Goal: Information Seeking & Learning: Compare options

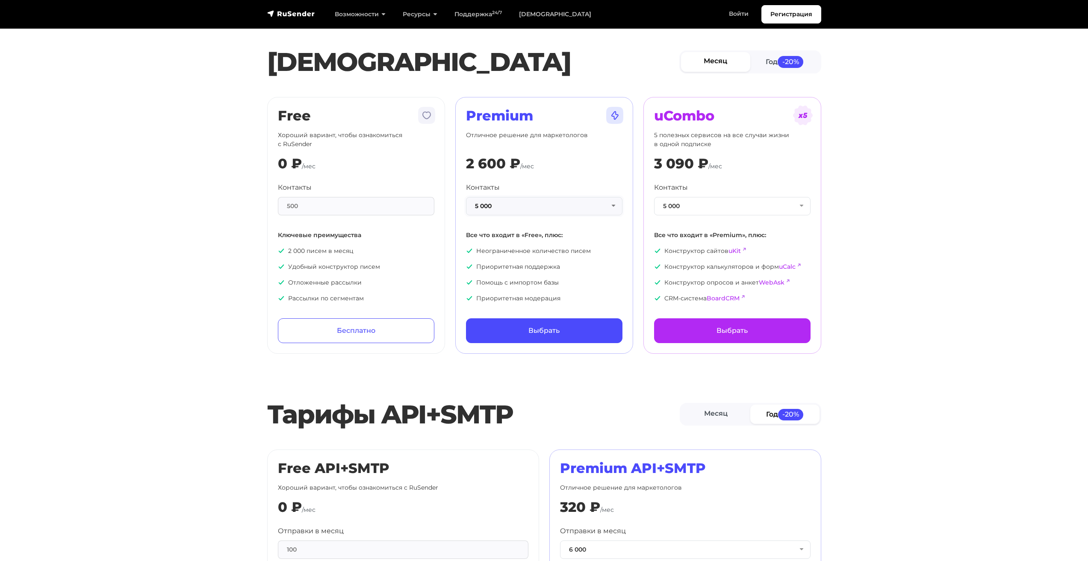
click at [530, 206] on button "5 000" at bounding box center [544, 206] width 156 height 18
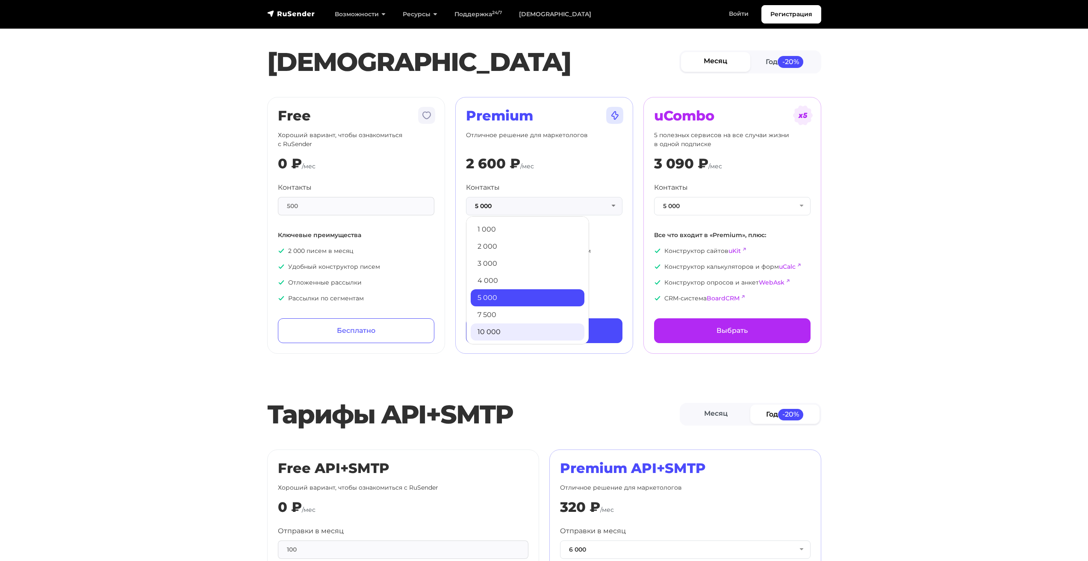
click at [516, 332] on link "10 000" at bounding box center [528, 332] width 114 height 17
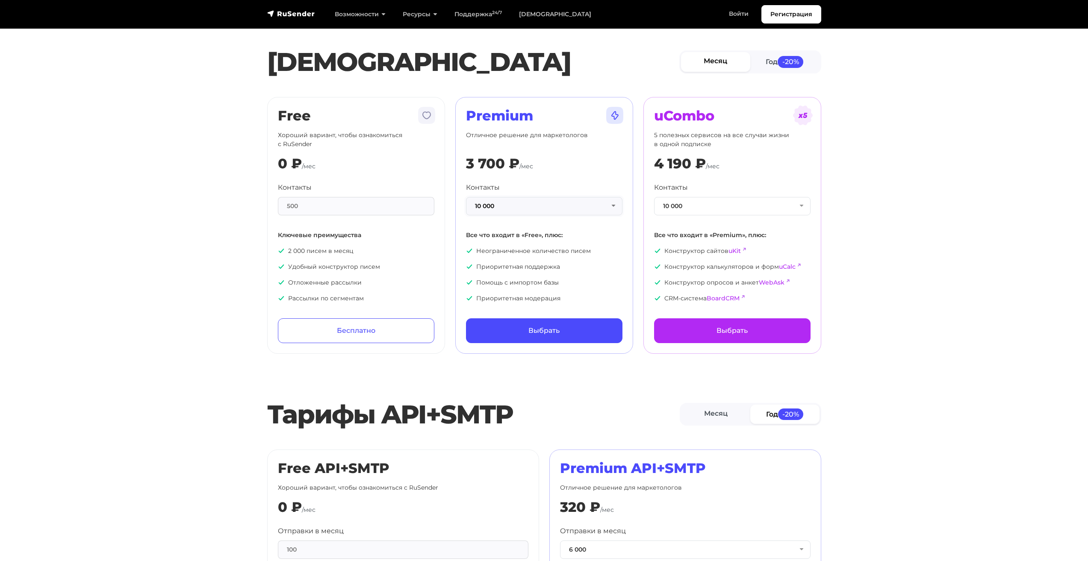
click at [540, 210] on button "10 000" at bounding box center [544, 206] width 156 height 18
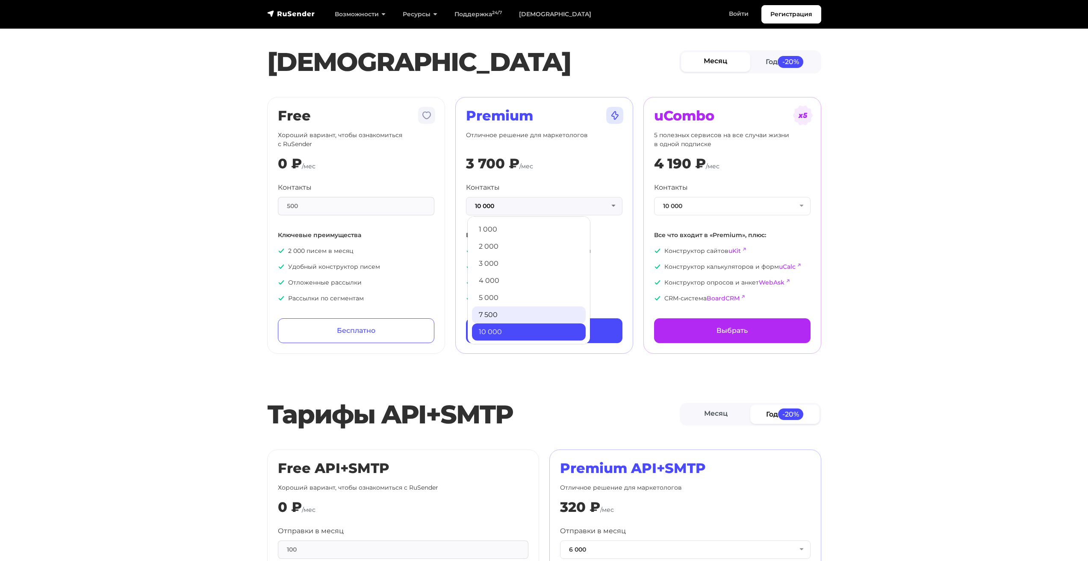
click at [523, 310] on link "7 500" at bounding box center [529, 315] width 114 height 17
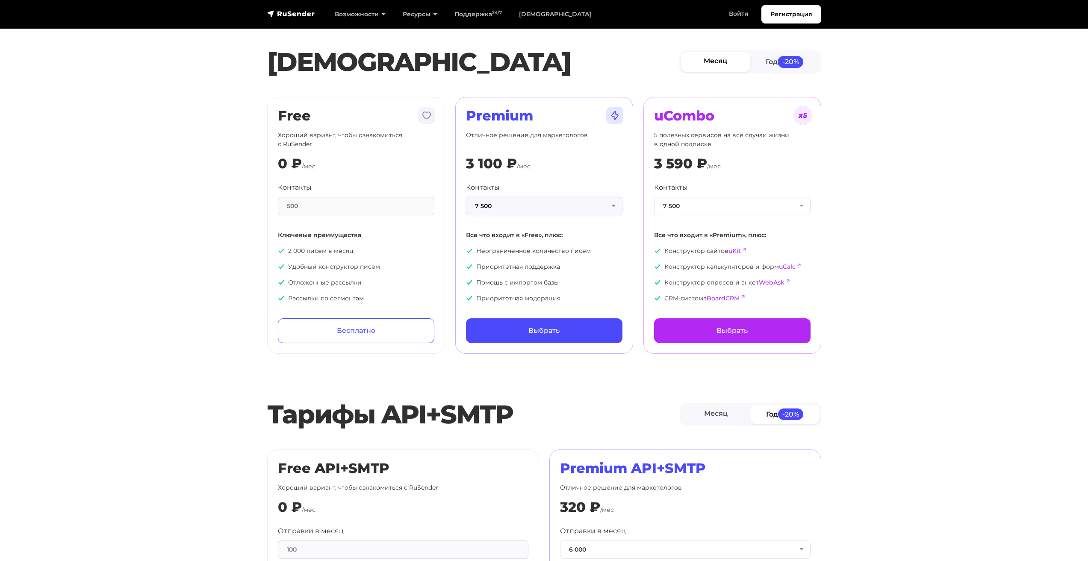
click at [532, 205] on button "7 500" at bounding box center [544, 206] width 156 height 18
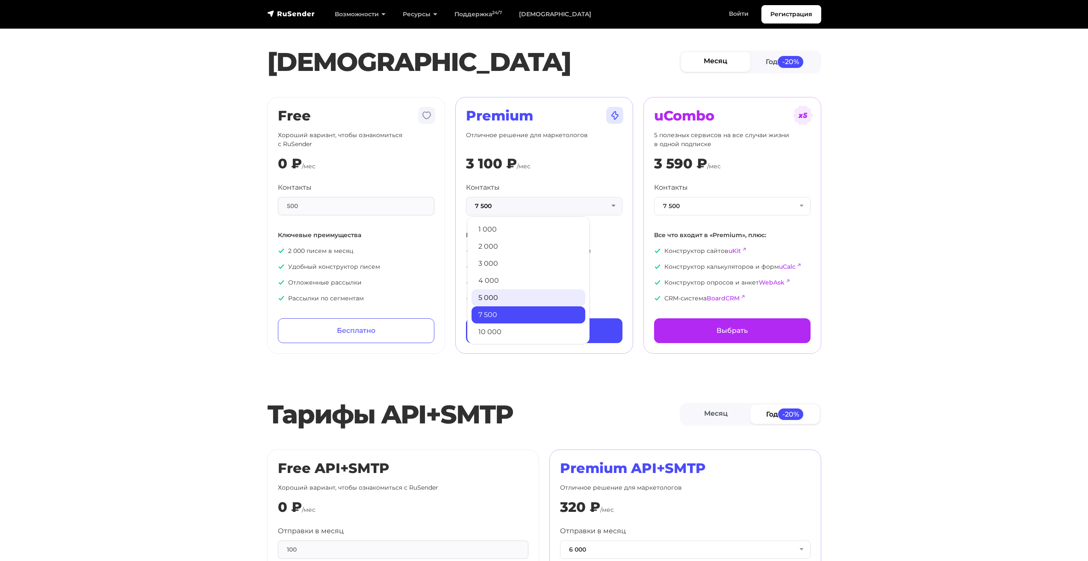
click at [514, 295] on link "5 000" at bounding box center [529, 297] width 114 height 17
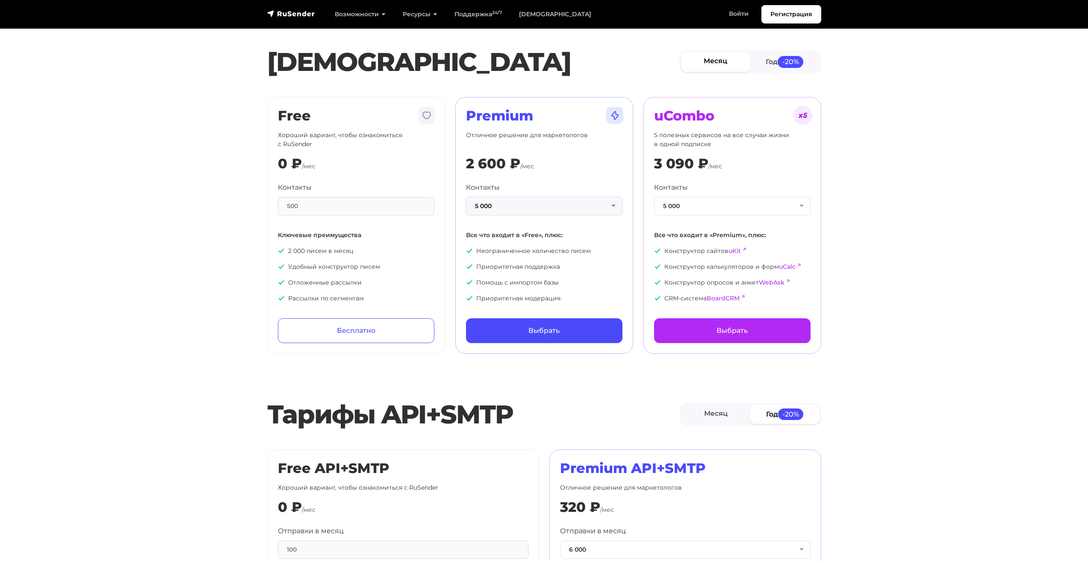
click at [525, 206] on button "5 000" at bounding box center [544, 206] width 156 height 18
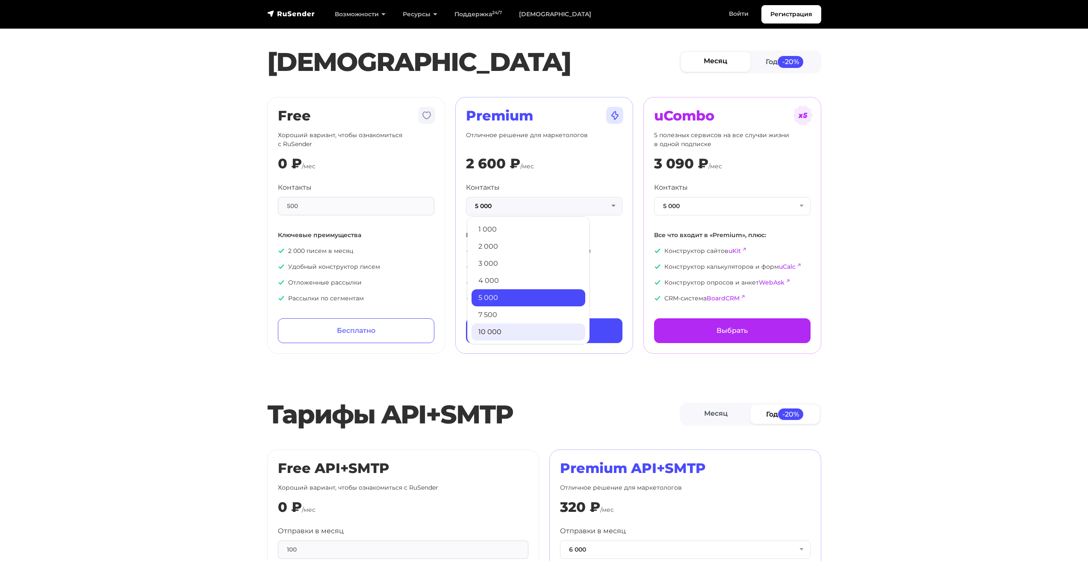
click at [504, 326] on link "10 000" at bounding box center [529, 332] width 114 height 17
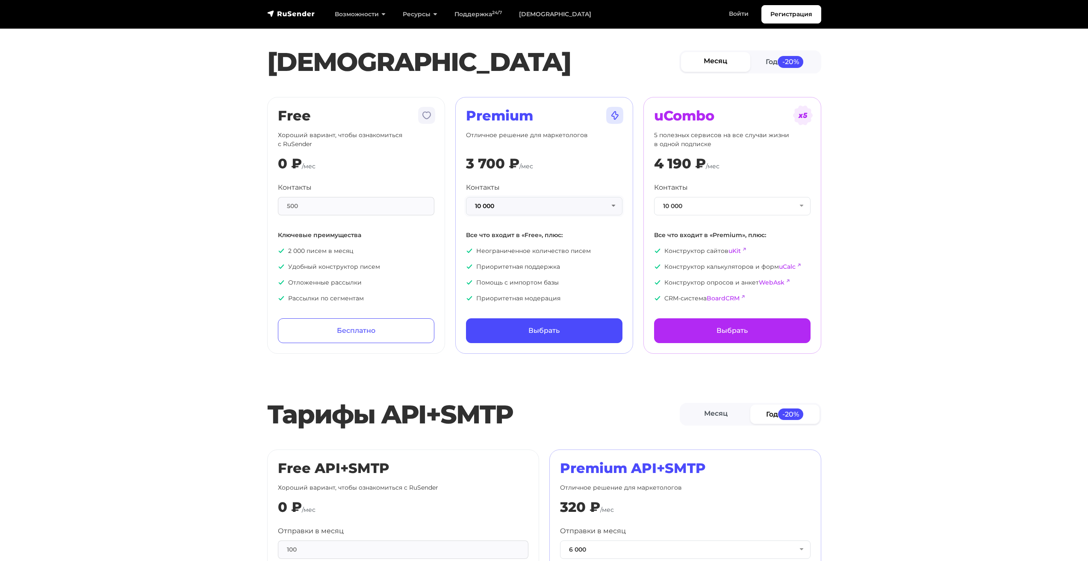
click at [542, 205] on button "10 000" at bounding box center [544, 206] width 156 height 18
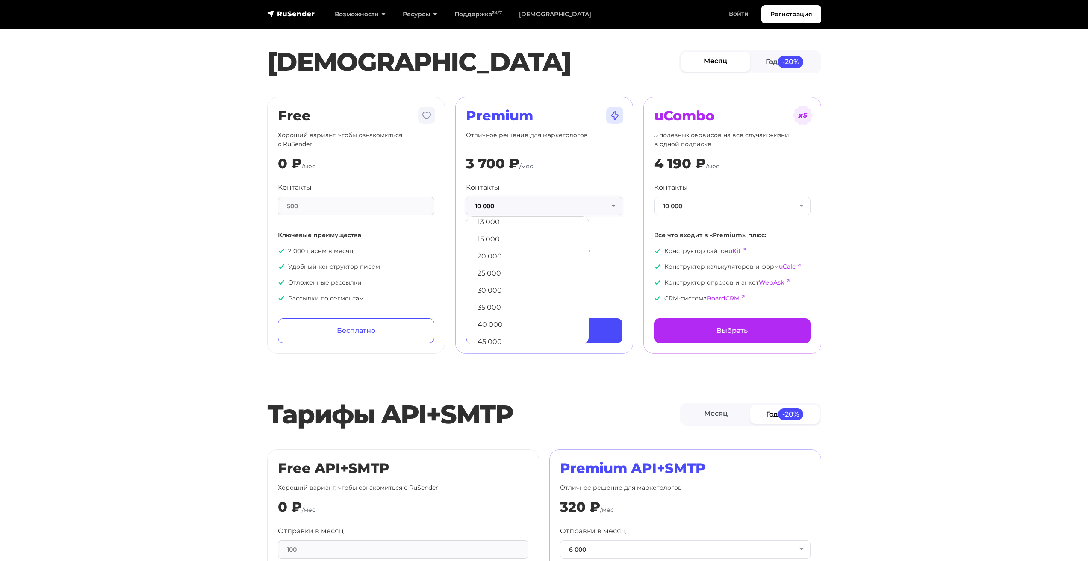
scroll to position [128, 0]
click at [505, 318] on link "40 000" at bounding box center [528, 323] width 114 height 17
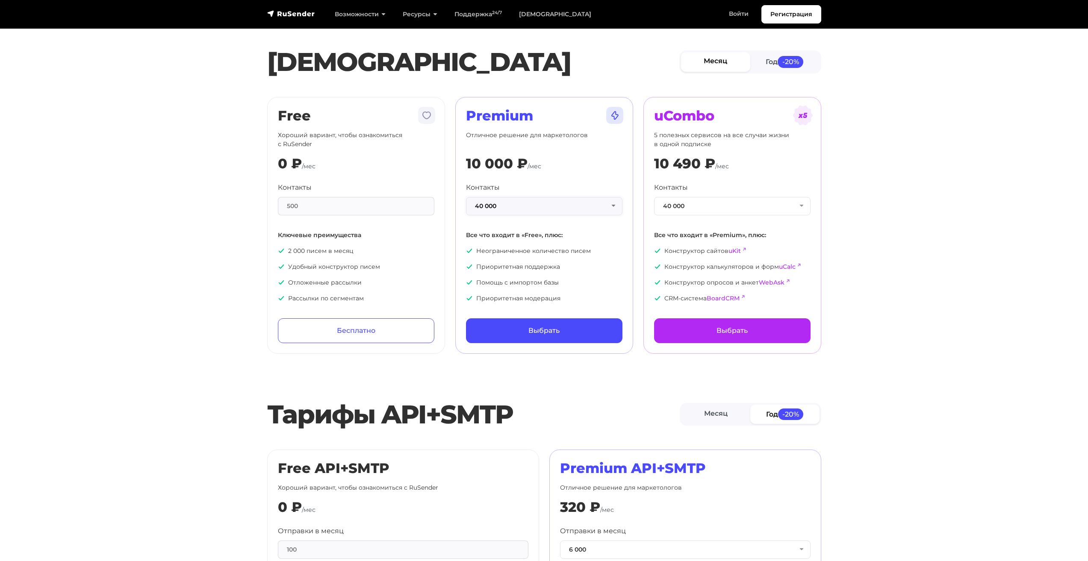
click at [544, 203] on button "40 000" at bounding box center [544, 206] width 156 height 18
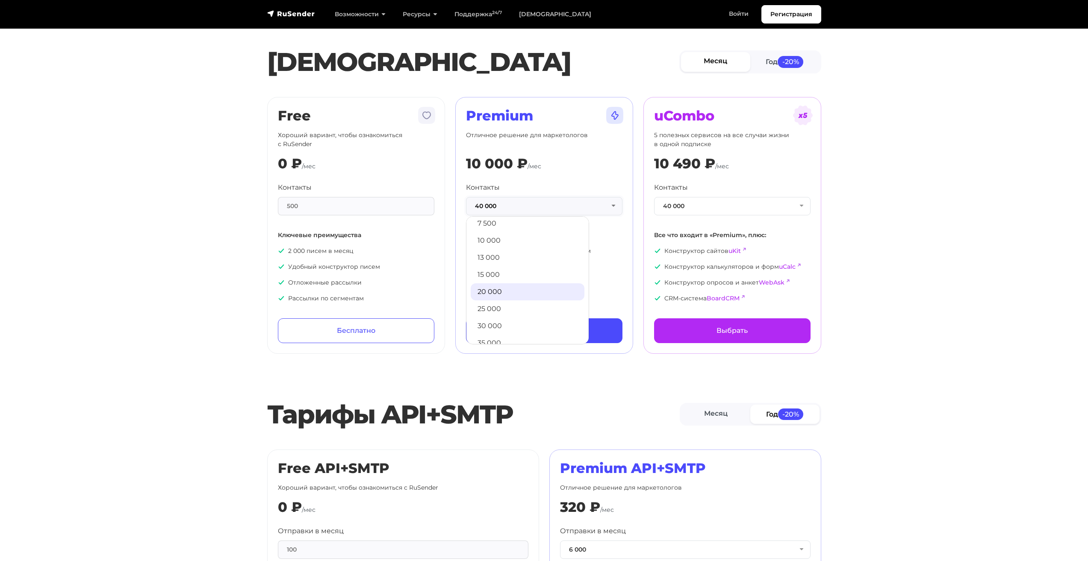
scroll to position [85, 0]
drag, startPoint x: 121, startPoint y: 106, endPoint x: 130, endPoint y: 88, distance: 20.3
click at [121, 106] on section "[PERSON_NAME] Год -20% Free Хороший вариант, чтобы ознакомиться с RuSender 0 ₽ …" at bounding box center [544, 182] width 1088 height 344
